Goal: Information Seeking & Learning: Learn about a topic

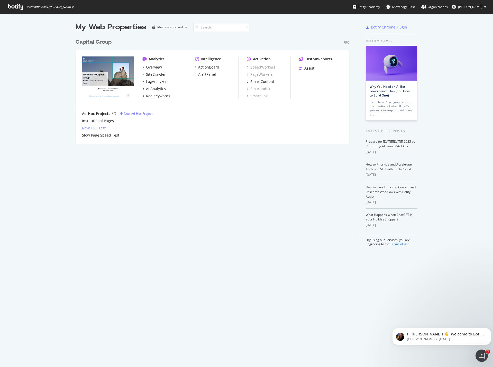
drag, startPoint x: 259, startPoint y: 81, endPoint x: 95, endPoint y: 130, distance: 171.9
click at [95, 130] on div "New URL Test" at bounding box center [94, 128] width 24 height 5
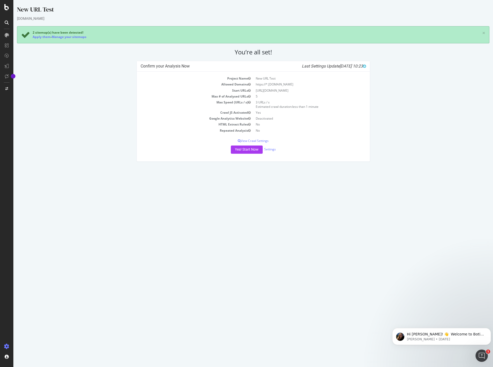
click at [266, 77] on td "New URL Test" at bounding box center [309, 79] width 113 height 6
click at [259, 79] on td "New URL Test" at bounding box center [309, 79] width 113 height 6
click at [257, 83] on td "https://*.[DOMAIN_NAME]" at bounding box center [309, 84] width 113 height 6
drag, startPoint x: 258, startPoint y: 84, endPoint x: 306, endPoint y: 86, distance: 48.3
click at [306, 86] on td "https://*.[DOMAIN_NAME]" at bounding box center [309, 84] width 113 height 6
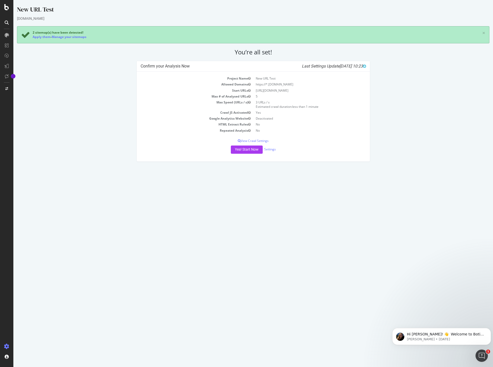
click at [306, 86] on td "https://*.[DOMAIN_NAME]" at bounding box center [309, 84] width 113 height 6
click at [271, 79] on td "New URL Test" at bounding box center [309, 79] width 113 height 6
drag, startPoint x: 268, startPoint y: 79, endPoint x: 250, endPoint y: 80, distance: 17.5
click at [250, 80] on tr "Project Name New URL Test" at bounding box center [253, 79] width 225 height 6
click at [269, 78] on td "New URL Test" at bounding box center [309, 79] width 113 height 6
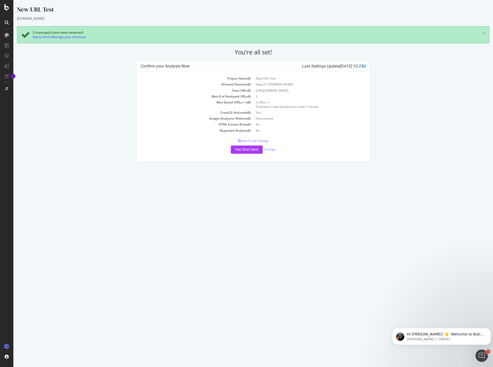
click at [271, 79] on td "New URL Test" at bounding box center [309, 79] width 113 height 6
click at [270, 82] on td "https://*.[DOMAIN_NAME]" at bounding box center [309, 84] width 113 height 6
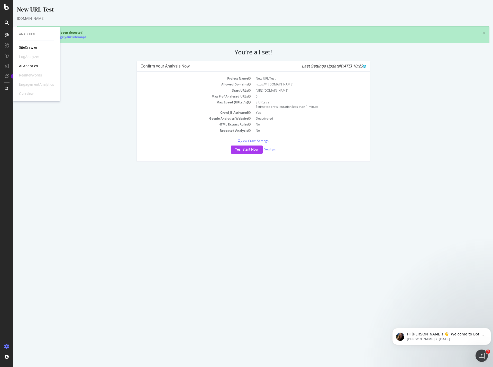
click at [26, 48] on div "SiteCrawler" at bounding box center [28, 47] width 18 height 5
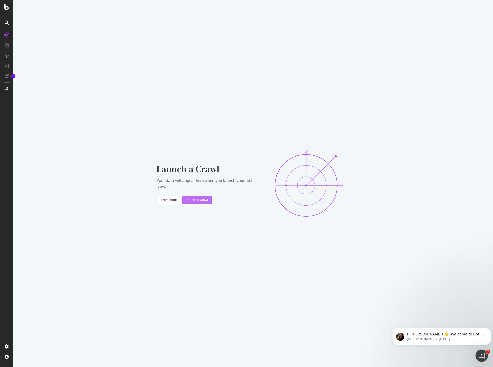
click at [198, 201] on div "Launch a Crawl" at bounding box center [197, 200] width 22 height 4
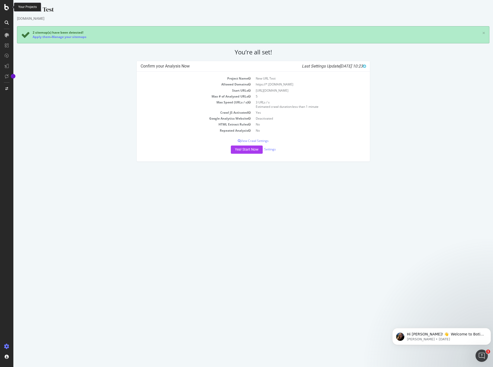
click at [9, 8] on icon at bounding box center [6, 7] width 5 height 6
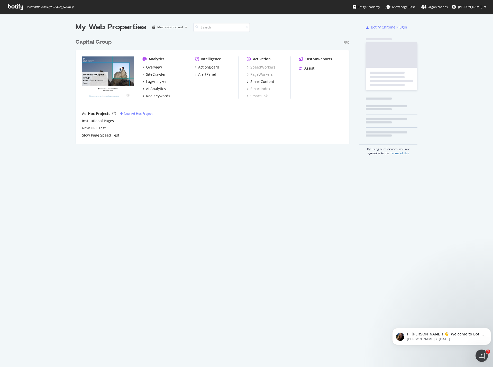
scroll to position [364, 485]
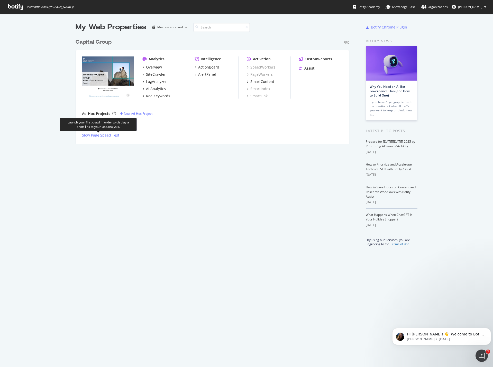
click at [90, 136] on div "Slow Page Speed Test" at bounding box center [100, 135] width 37 height 5
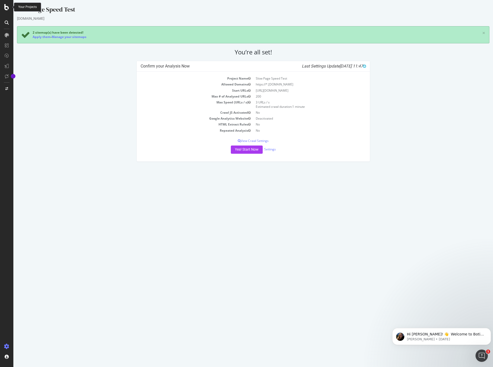
click at [5, 9] on icon at bounding box center [6, 7] width 5 height 6
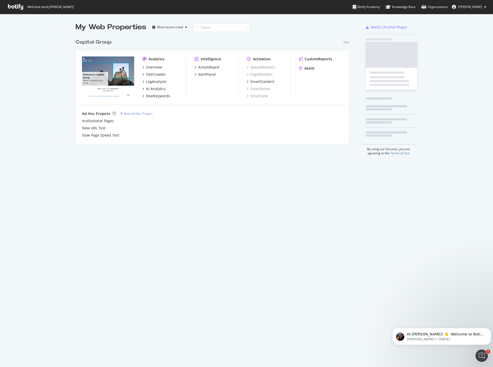
scroll to position [364, 485]
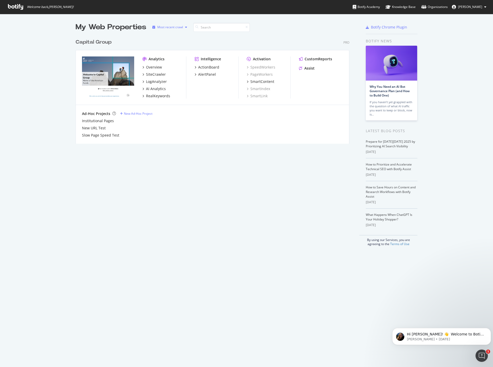
click at [172, 27] on div "Most recent crawl" at bounding box center [170, 27] width 26 height 3
click at [175, 43] on div "Alphabetical order" at bounding box center [174, 44] width 26 height 4
drag, startPoint x: 382, startPoint y: 31, endPoint x: 380, endPoint y: 27, distance: 4.8
click at [381, 30] on div "Botify Chrome Plugin" at bounding box center [392, 27] width 52 height 11
click at [380, 27] on div "Botify Chrome Plugin" at bounding box center [389, 27] width 36 height 5
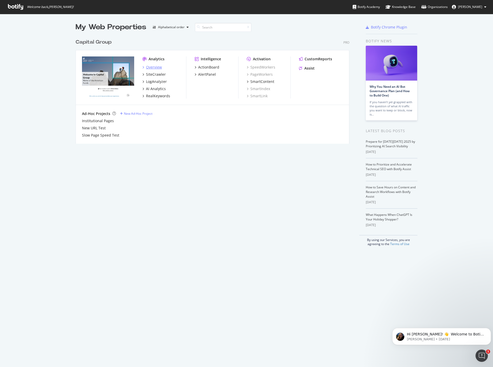
click at [156, 69] on div "Overview" at bounding box center [154, 67] width 16 height 5
click at [155, 83] on div "LogAnalyzer" at bounding box center [156, 81] width 21 height 5
